Goal: Find contact information: Find contact information

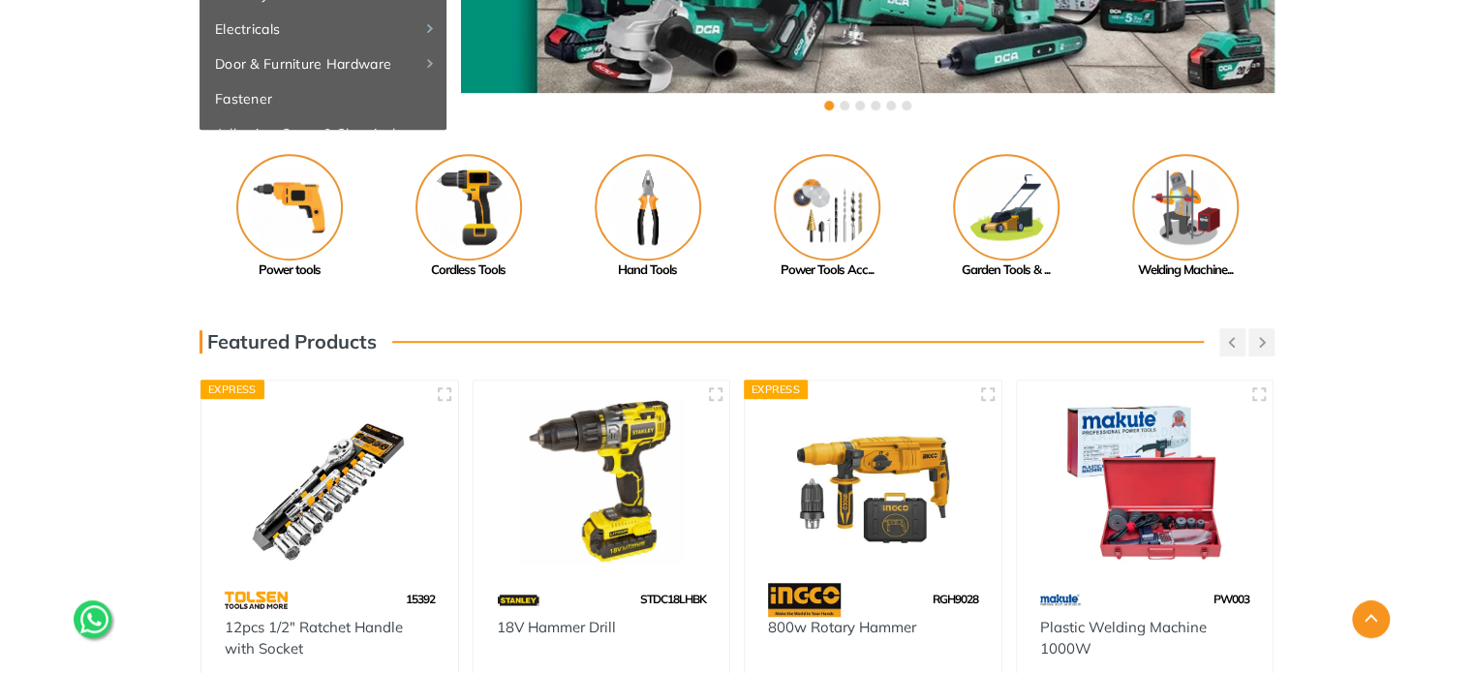
scroll to position [443, 0]
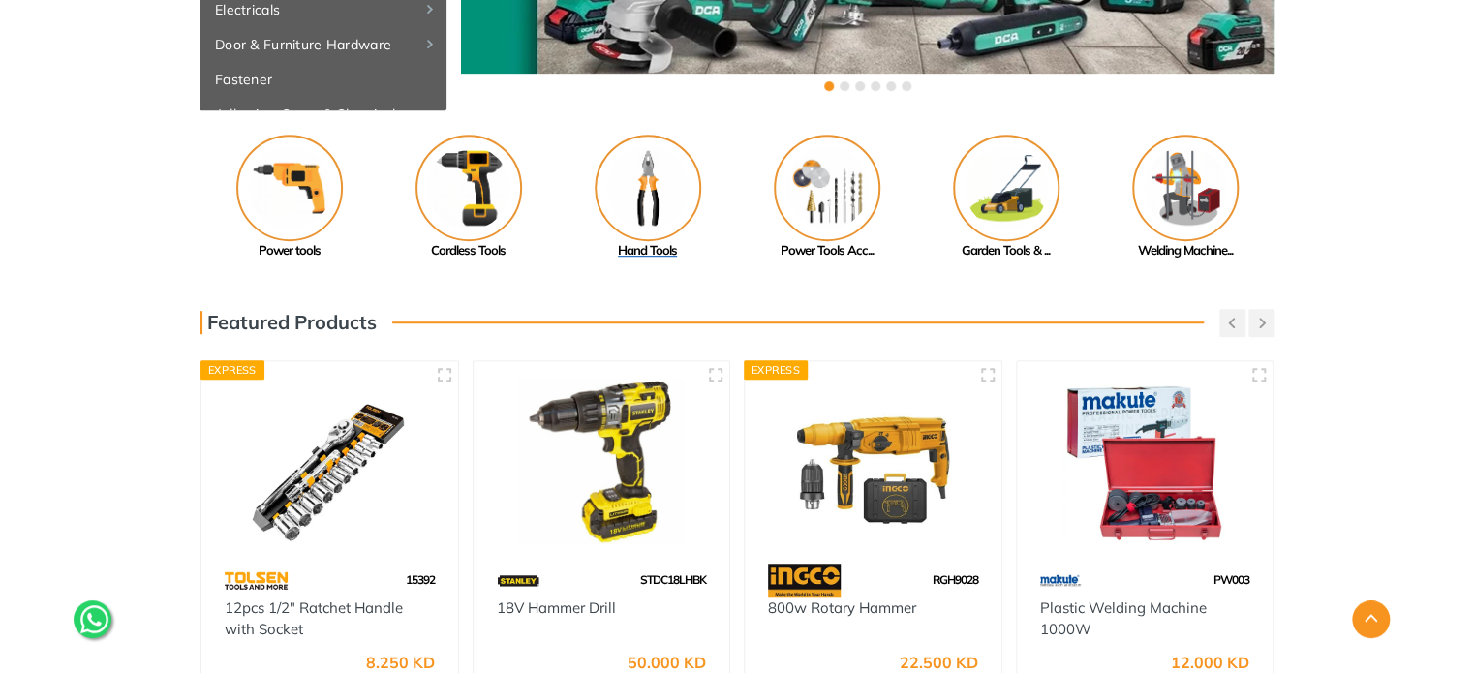
click at [673, 197] on img at bounding box center [648, 188] width 107 height 107
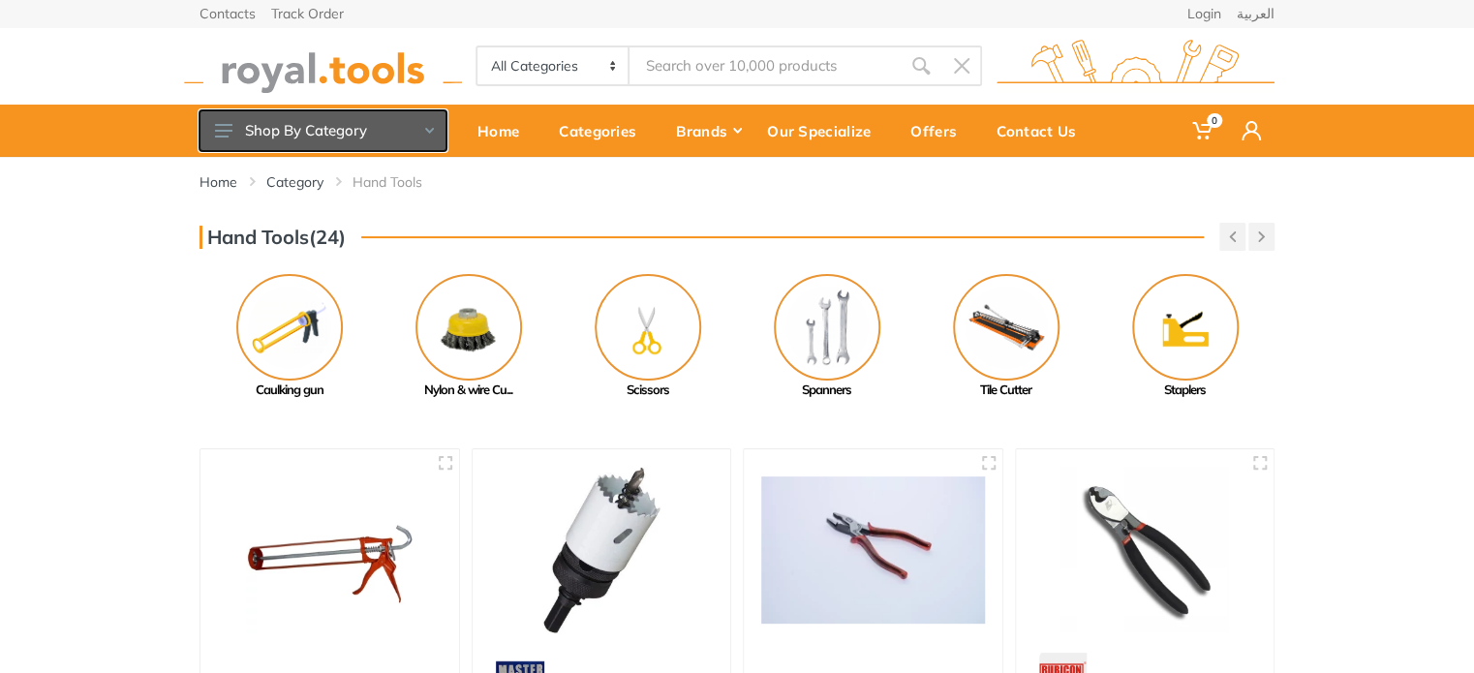
click at [441, 127] on button "Shop By Category" at bounding box center [322, 130] width 247 height 41
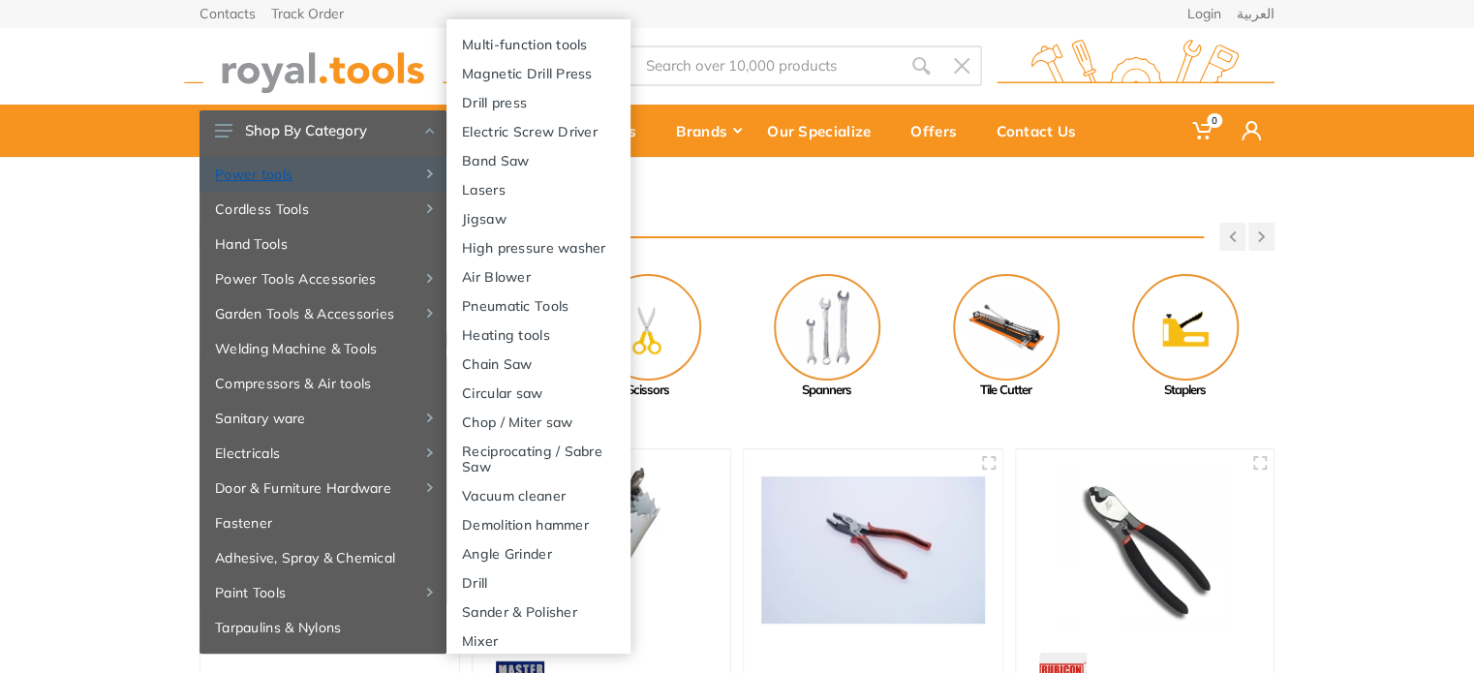
click at [281, 170] on link "Power tools" at bounding box center [322, 174] width 247 height 35
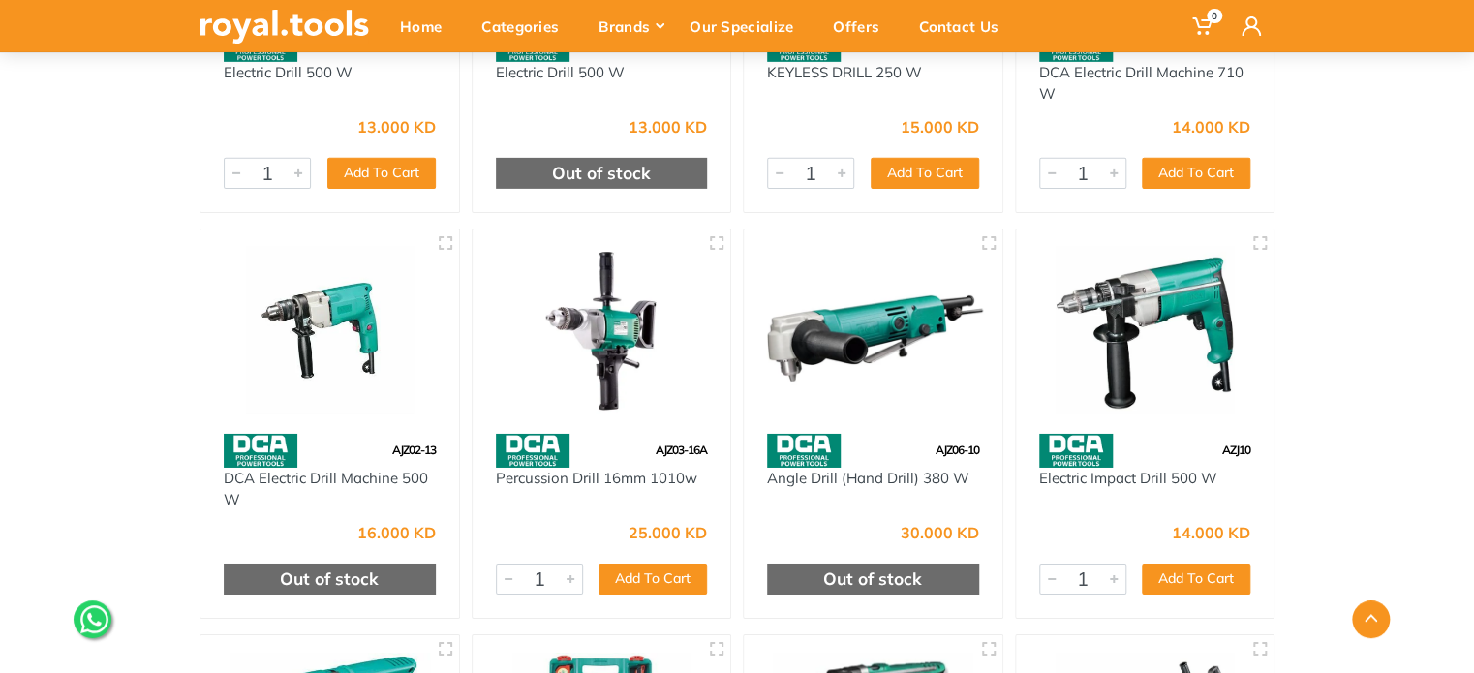
scroll to position [3162, 0]
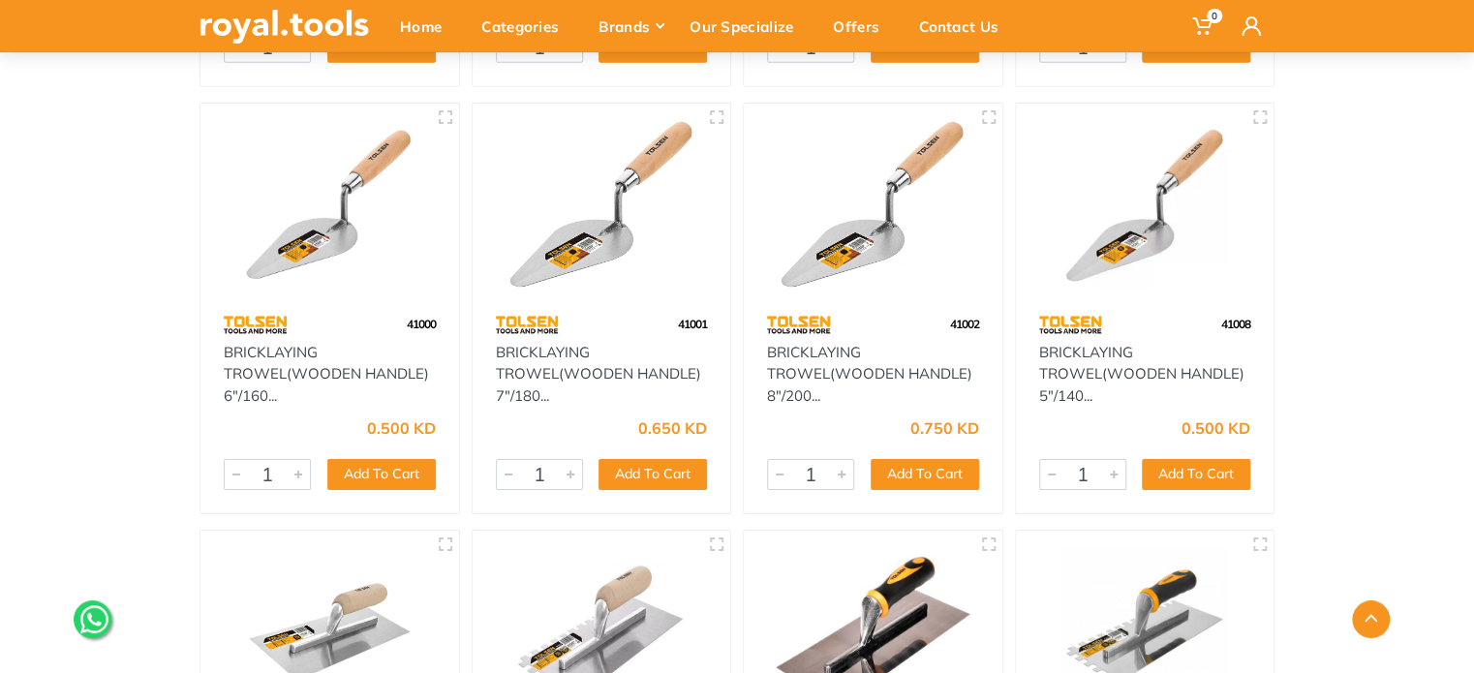
scroll to position [28948, 0]
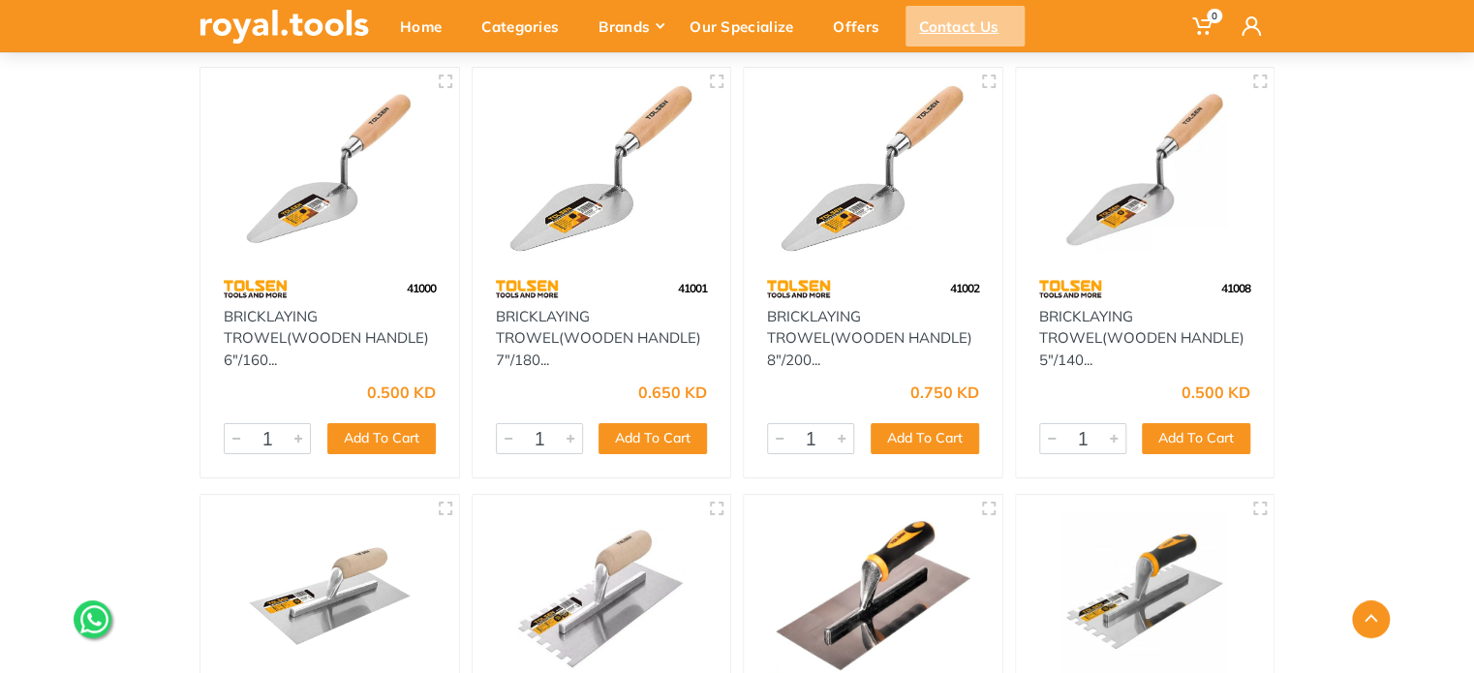
click at [964, 33] on div "Contact Us" at bounding box center [964, 26] width 119 height 41
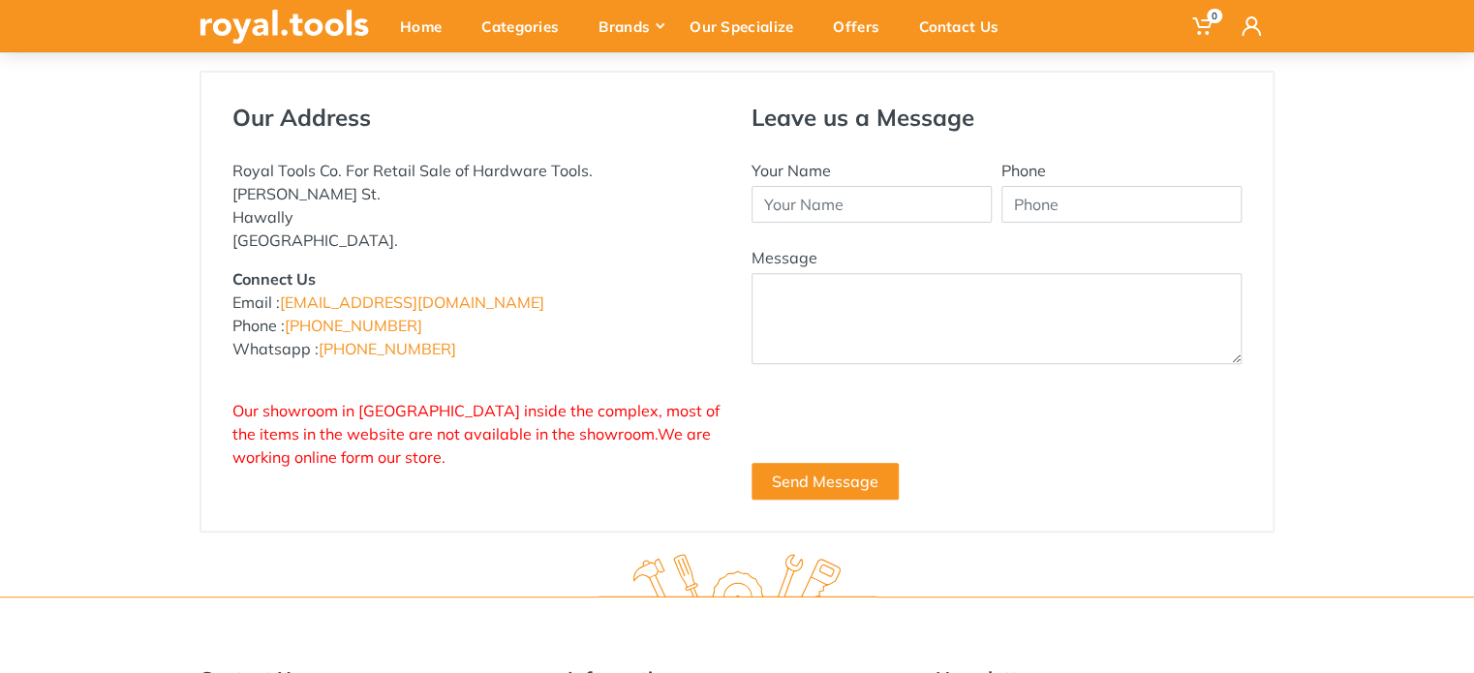
scroll to position [184, 0]
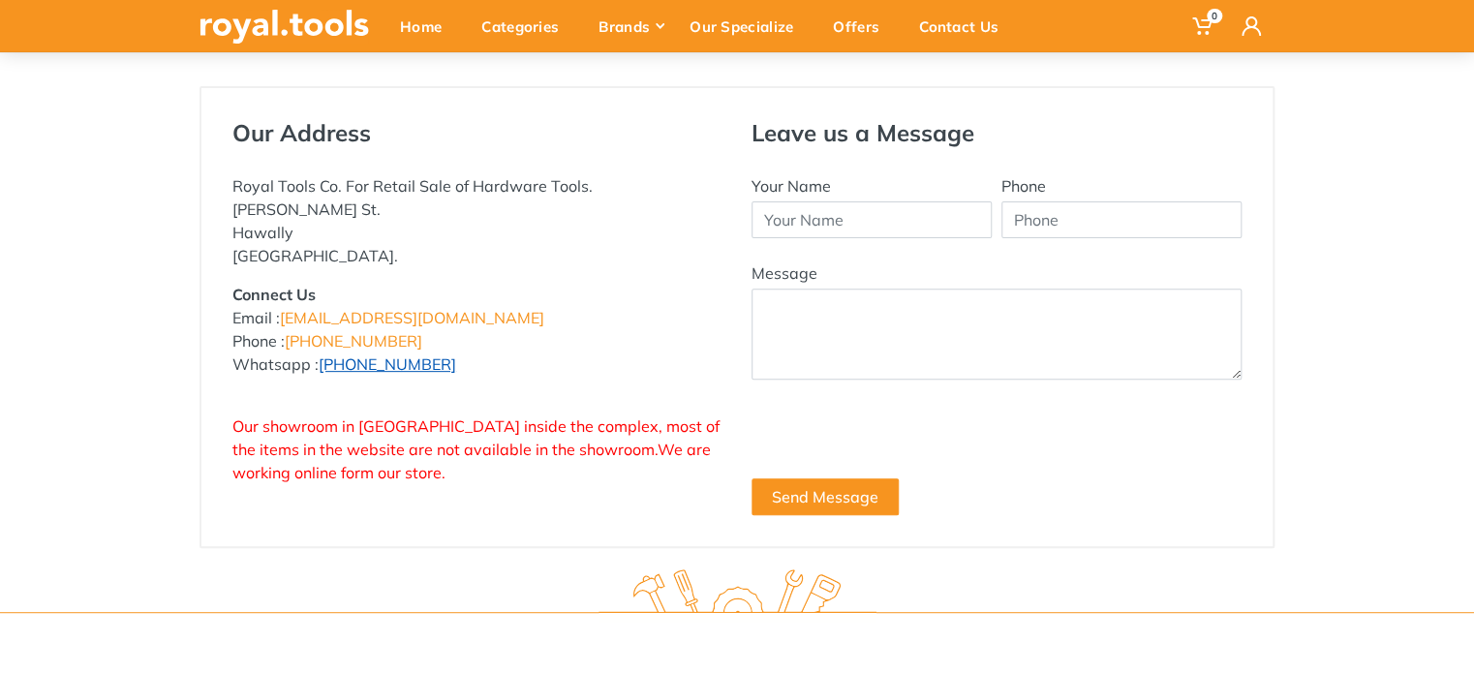
click at [369, 361] on link "[PHONE_NUMBER]" at bounding box center [388, 363] width 138 height 19
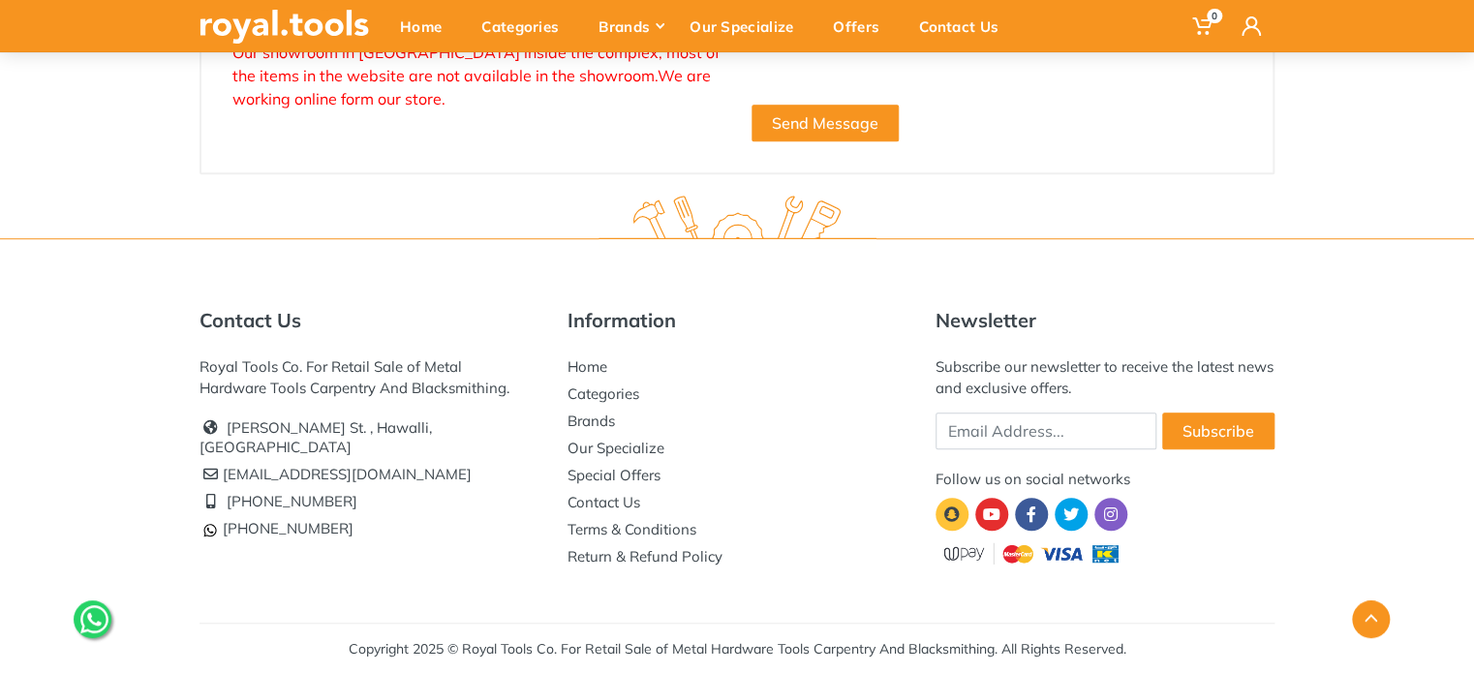
scroll to position [0, 0]
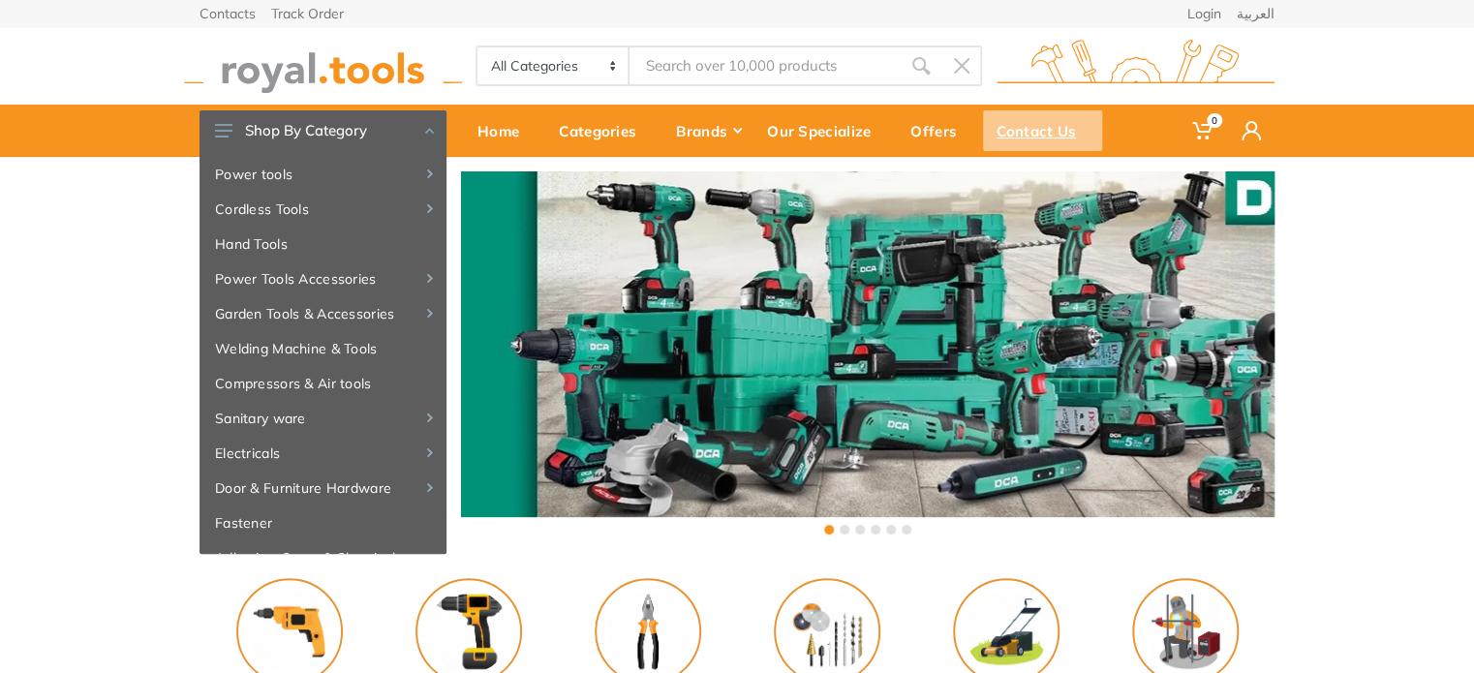
click at [1033, 142] on div "Contact Us" at bounding box center [1042, 130] width 119 height 41
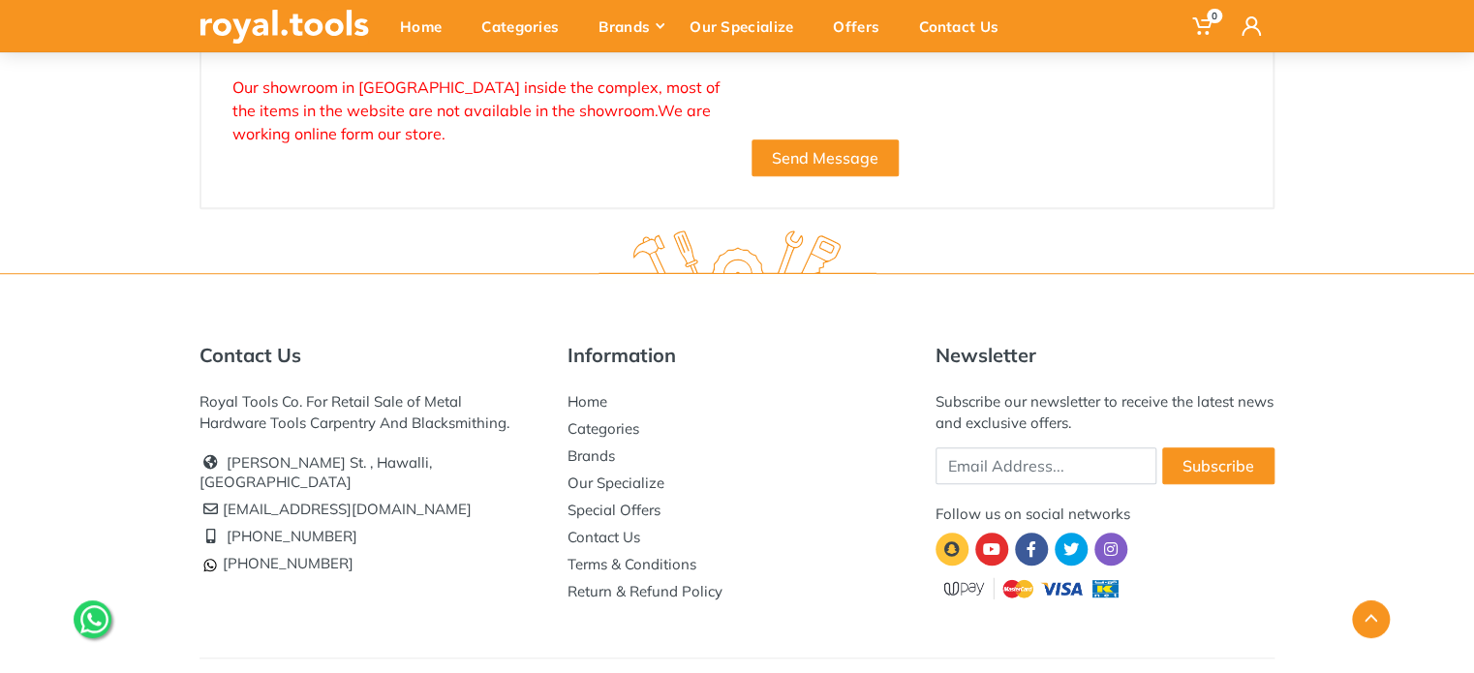
scroll to position [558, 0]
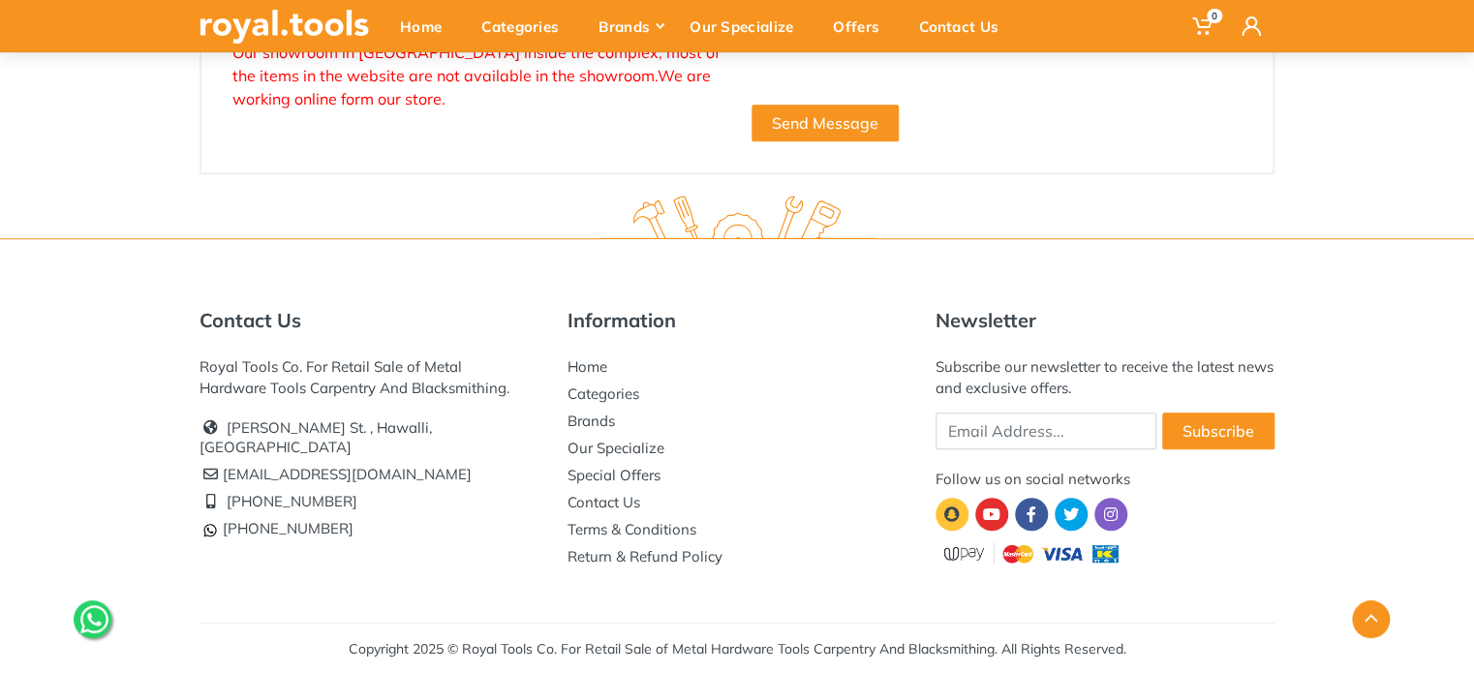
click at [1371, 289] on div "Contact Us Royal Tools Co. For Retail Sale of Metal Hardware Tools Carpentry An…" at bounding box center [737, 456] width 1474 height 437
click at [425, 17] on div "Home" at bounding box center [426, 26] width 81 height 41
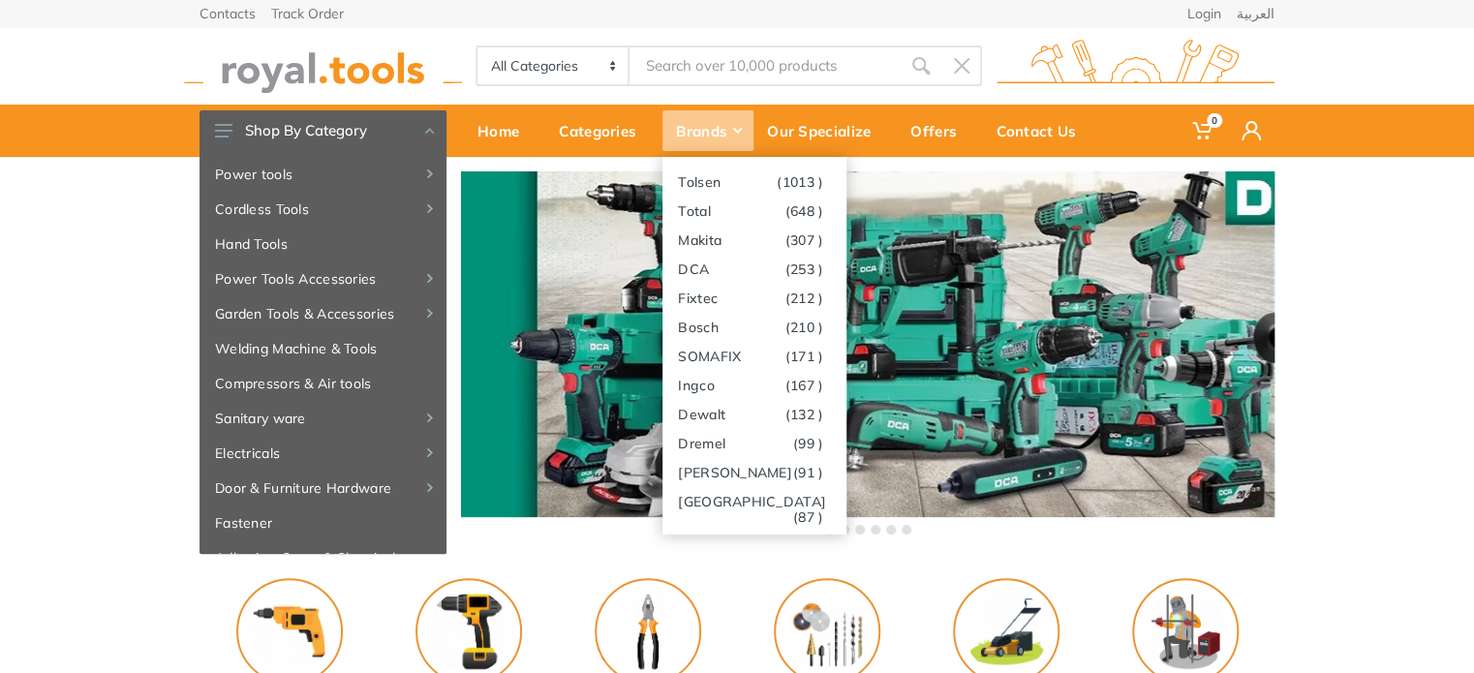
click at [731, 134] on div "Brands" at bounding box center [707, 130] width 91 height 41
click at [717, 476] on link "Stanley (91 )" at bounding box center [754, 471] width 184 height 29
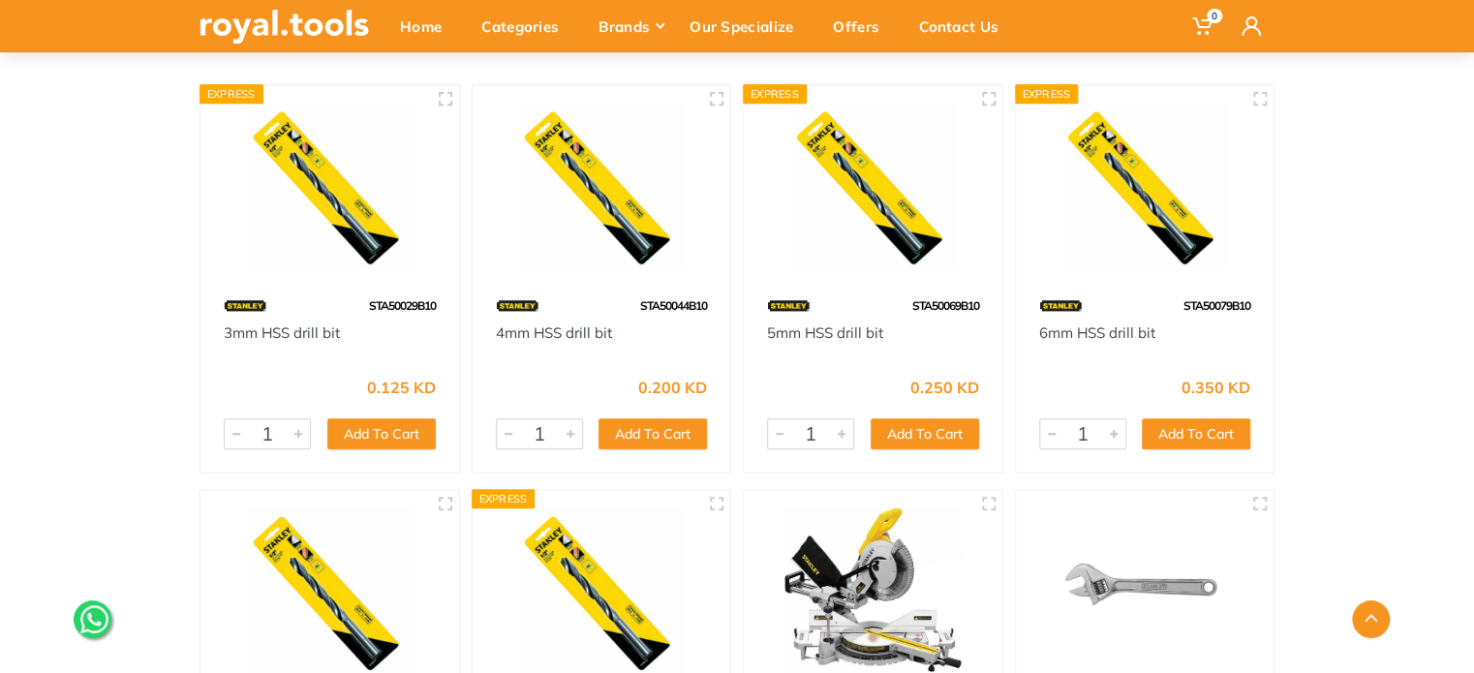
scroll to position [337, 0]
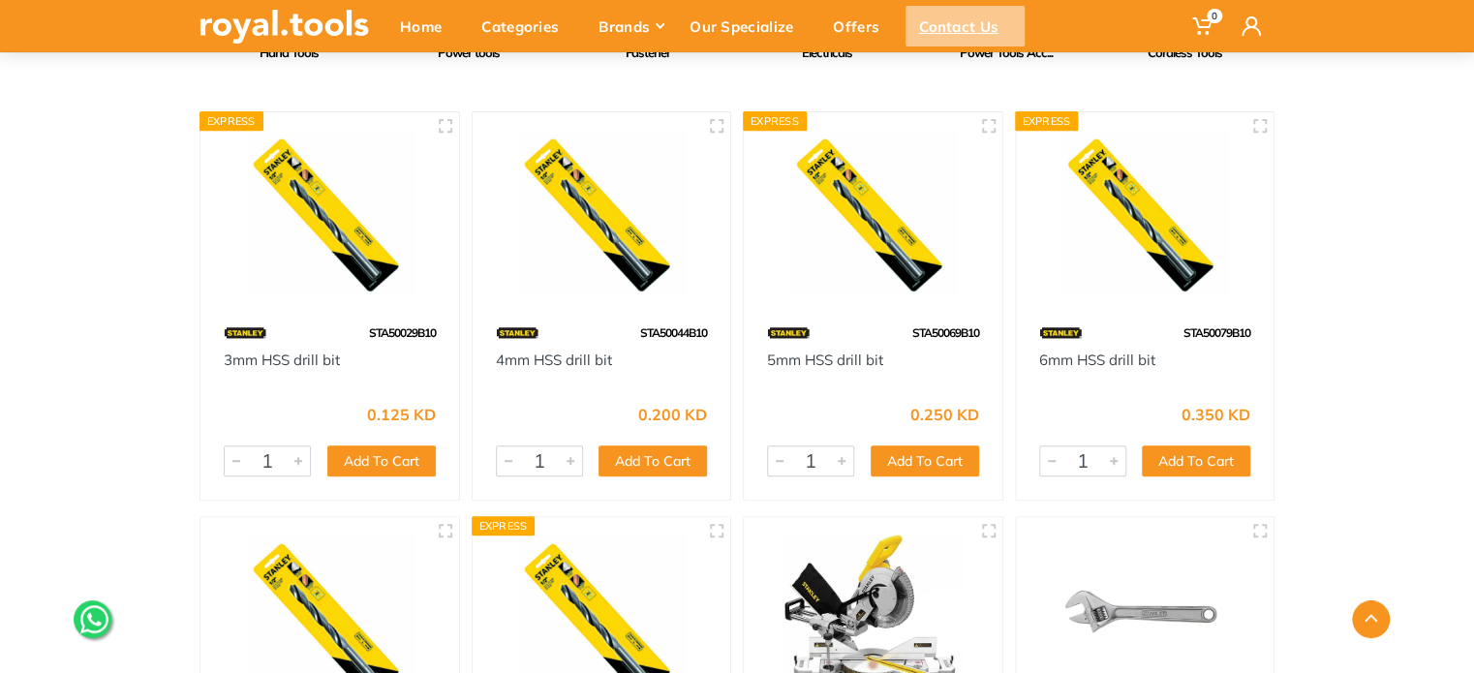
click at [960, 29] on div "Contact Us" at bounding box center [964, 26] width 119 height 41
